Goal: Complete application form: Complete application form

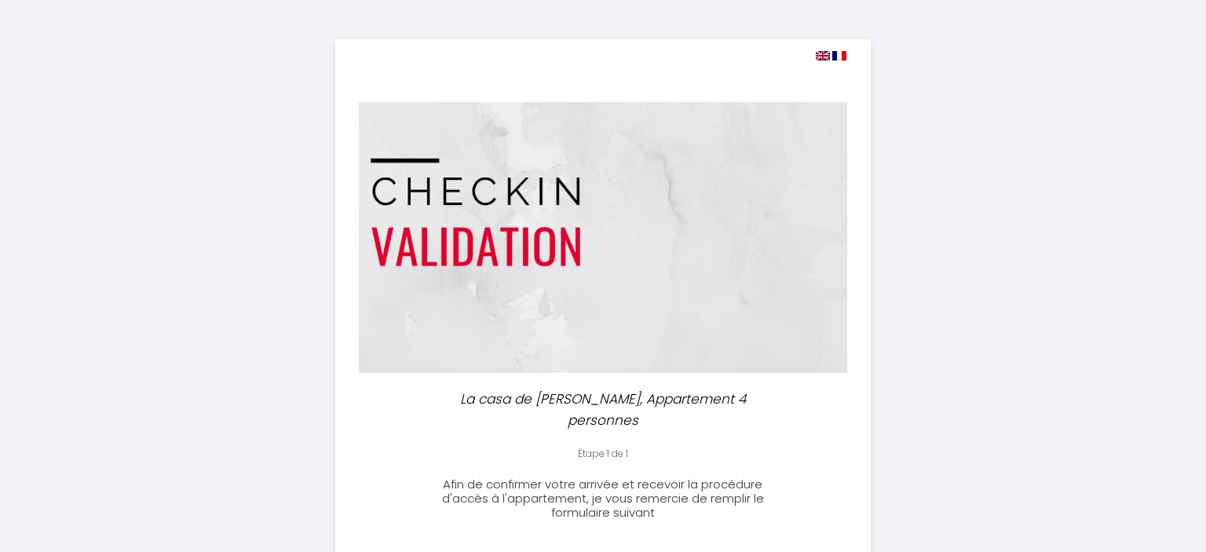
select select
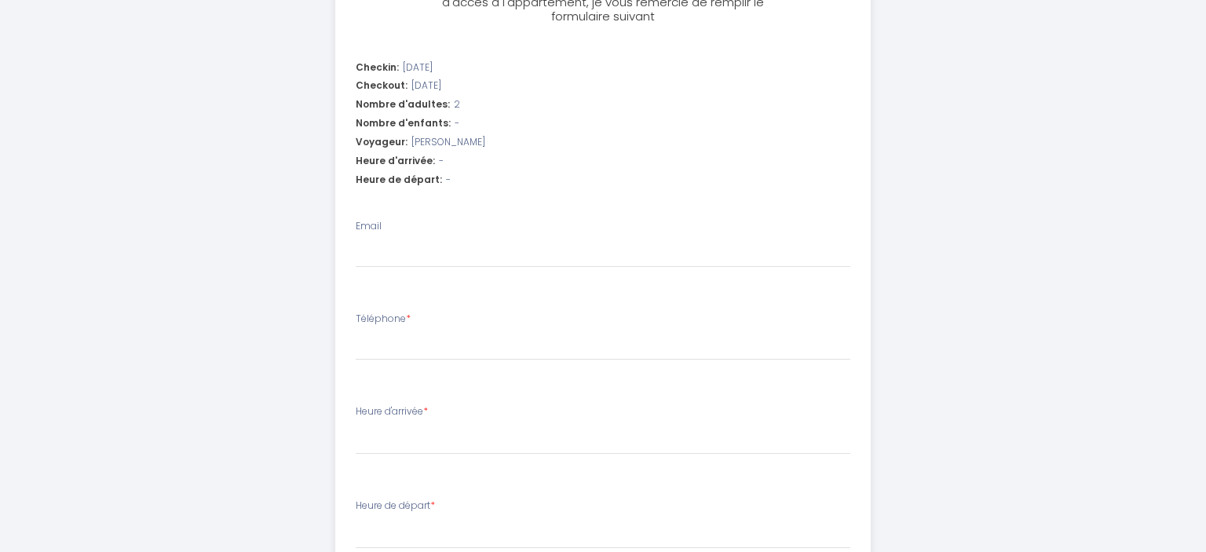
scroll to position [497, 0]
click at [480, 239] on input "Email" at bounding box center [604, 253] width 496 height 28
type input "m"
select select
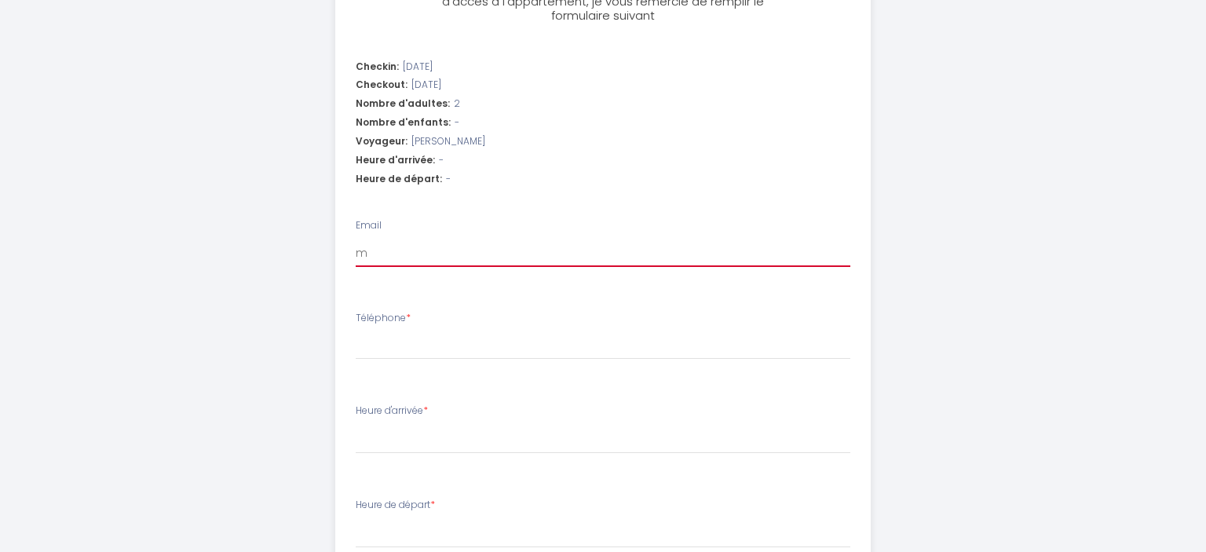
type input "mo"
select select
type input "moi"
select select
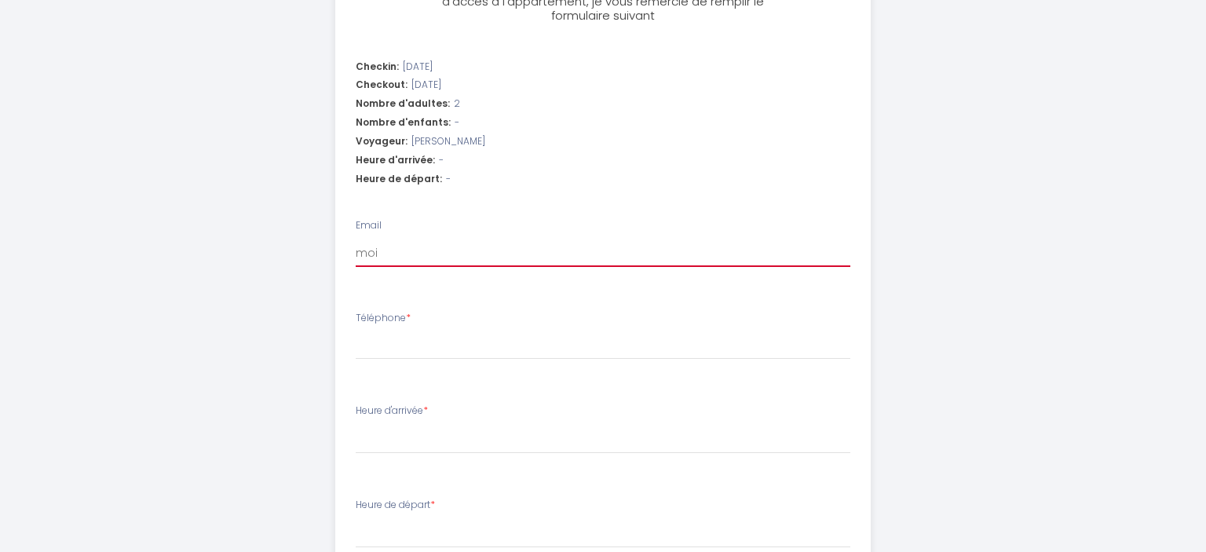
select select
type input "moit"
select select
type input "moite"
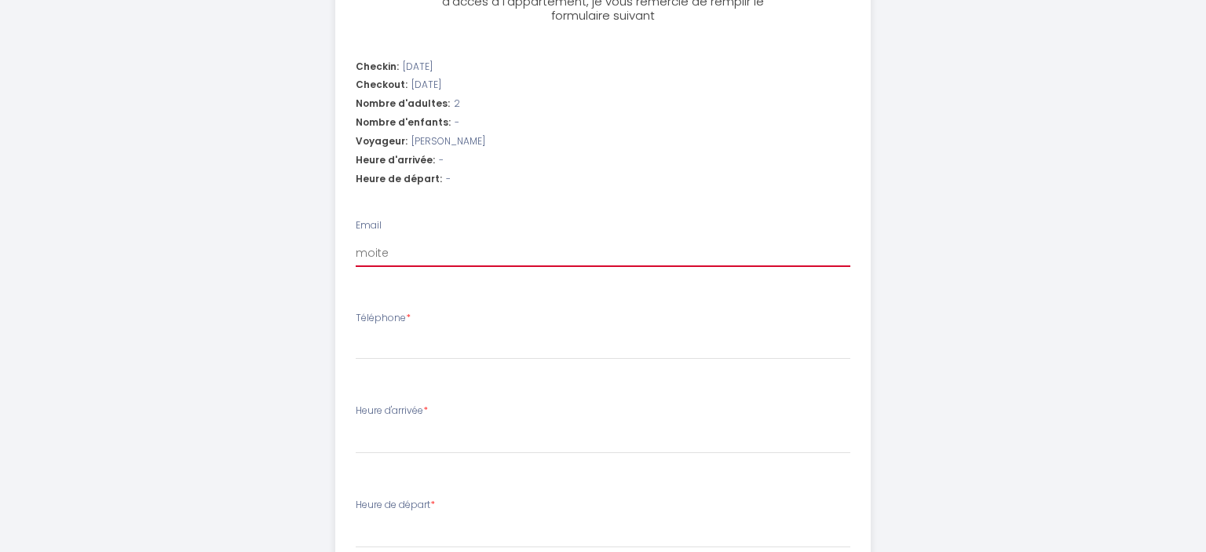
select select
type input "moitel"
select select
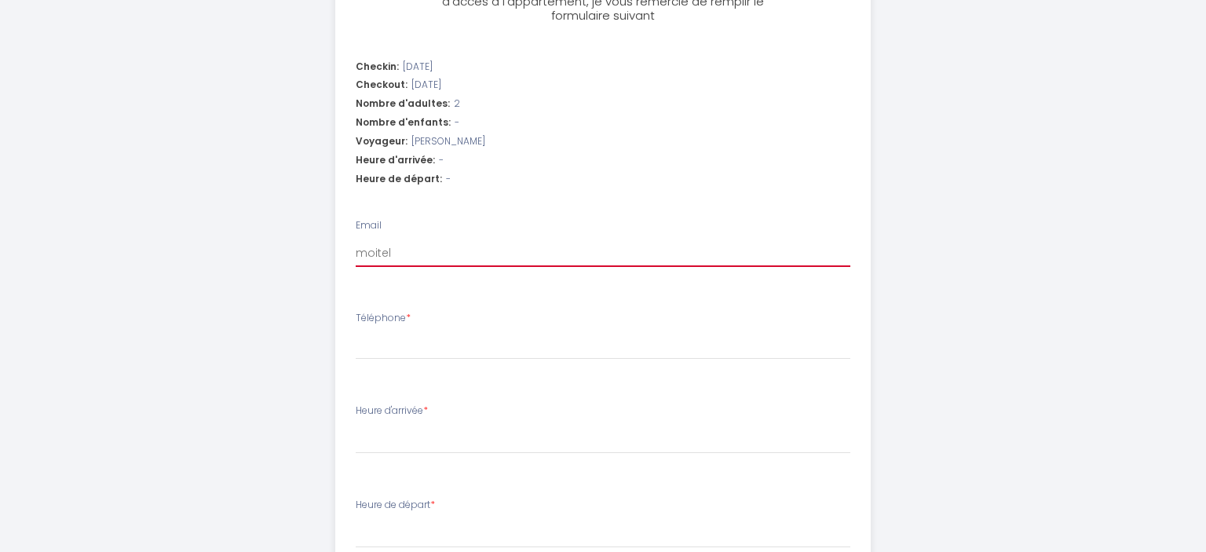
type input "moitel@"
select select
type input "moitel@y"
select select
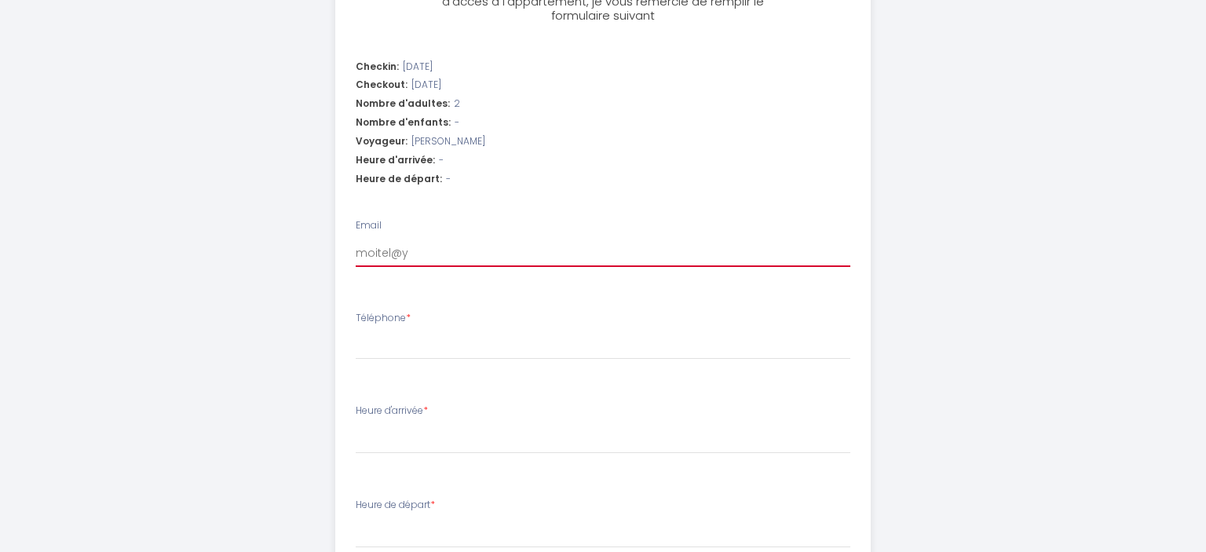
select select
type input "moitel@ya"
select select
type input "moitel@yah"
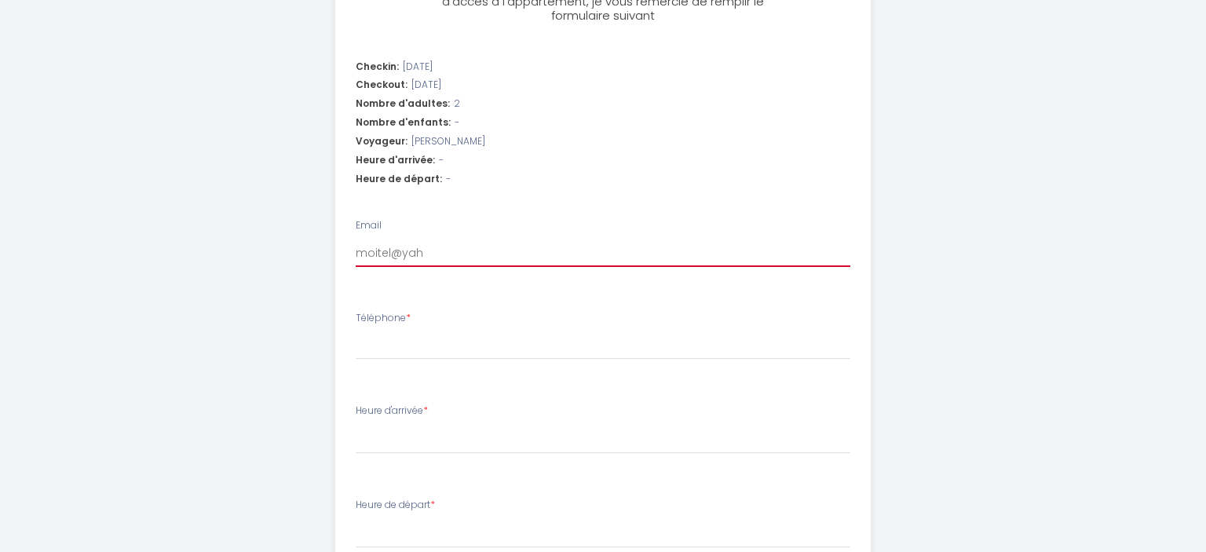
select select
type input "moitel@yaho"
select select
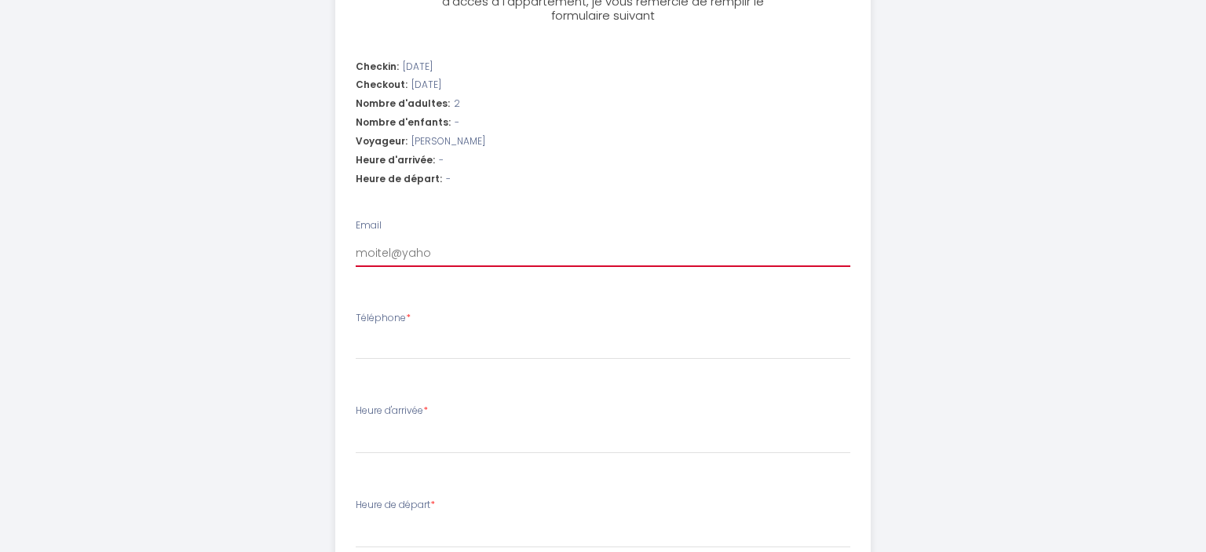
type input "[EMAIL_ADDRESS]"
select select
type input "[EMAIL_ADDRESS]."
select select
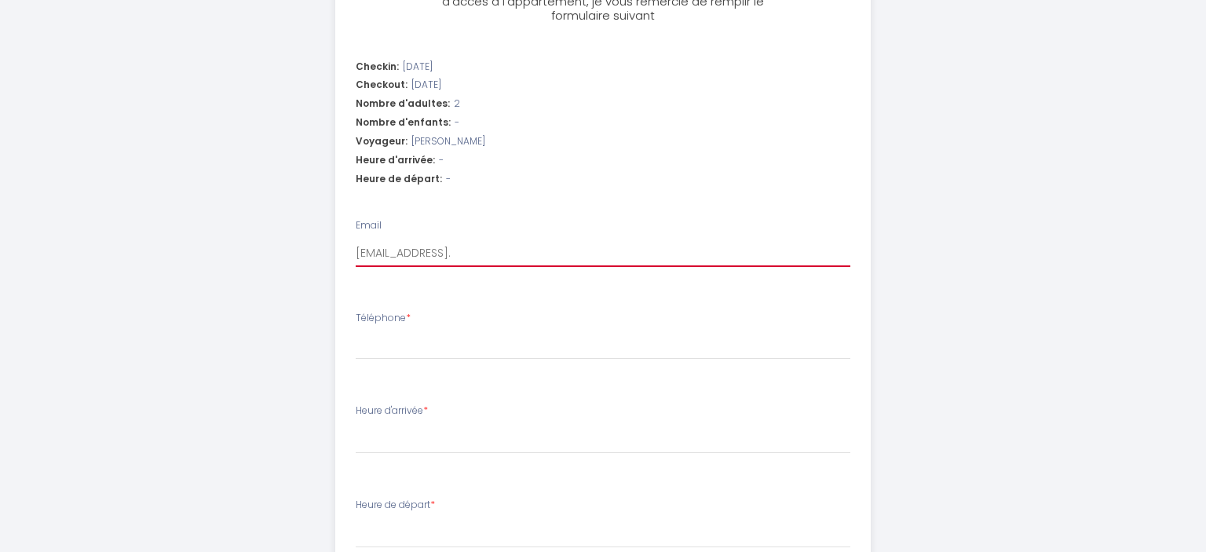
select select
type input "moitel@yahoo.f"
select select
type input "[EMAIL_ADDRESS][DOMAIN_NAME]"
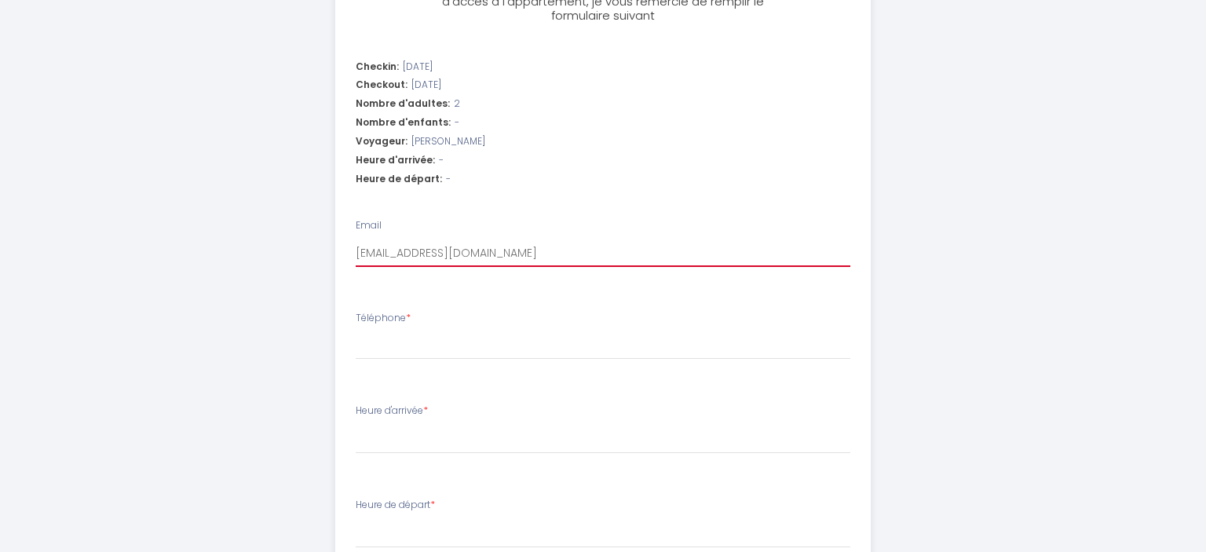
select select
type input "[EMAIL_ADDRESS][DOMAIN_NAME]"
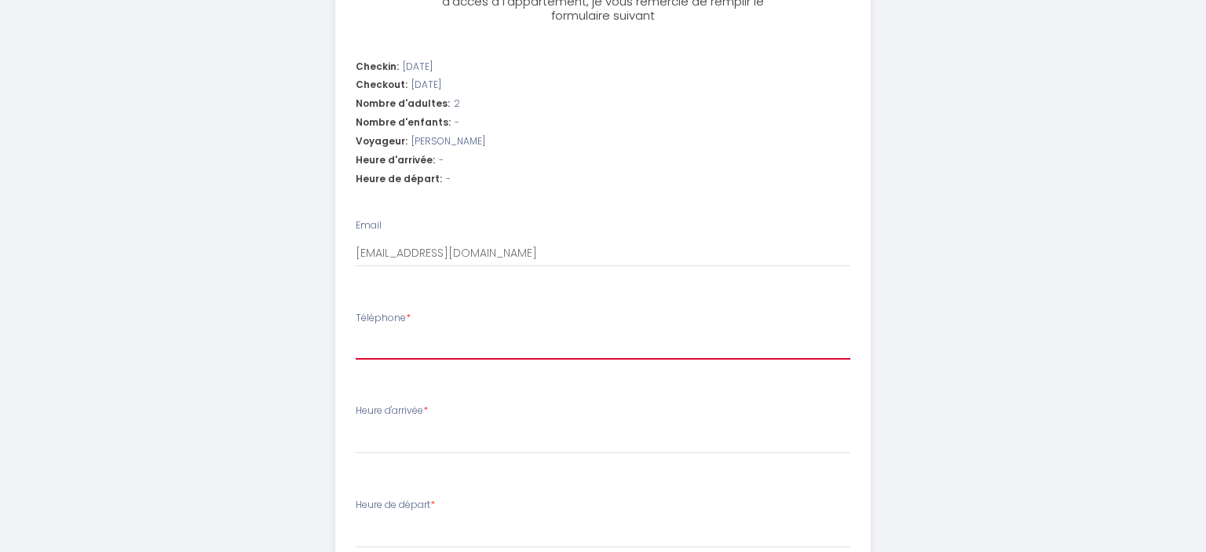
click at [458, 331] on input "Téléphone *" at bounding box center [604, 345] width 496 height 28
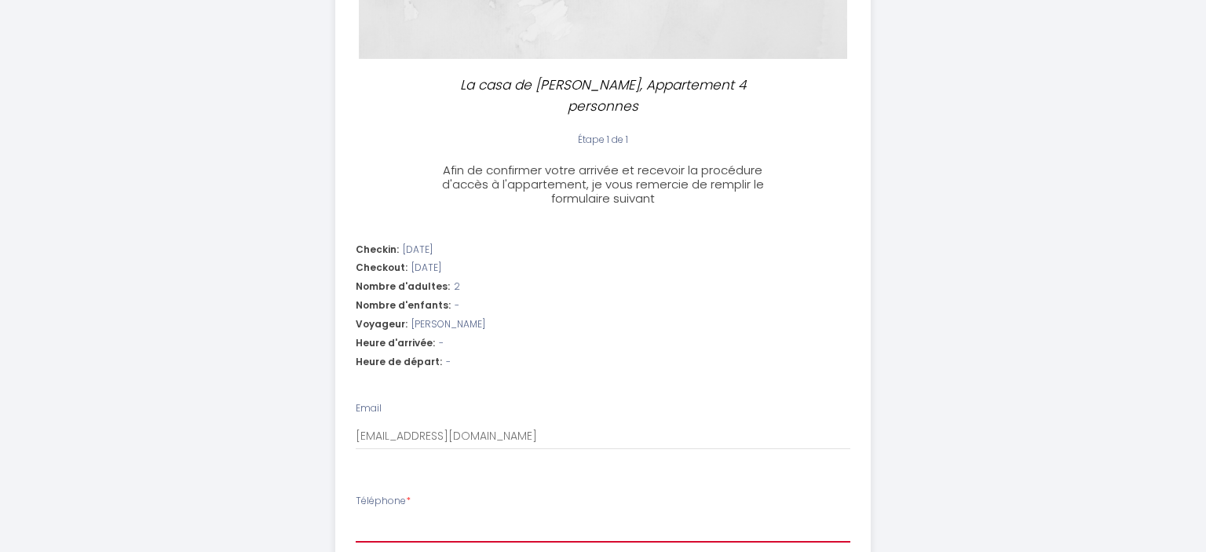
scroll to position [268, 0]
